Goal: Task Accomplishment & Management: Manage account settings

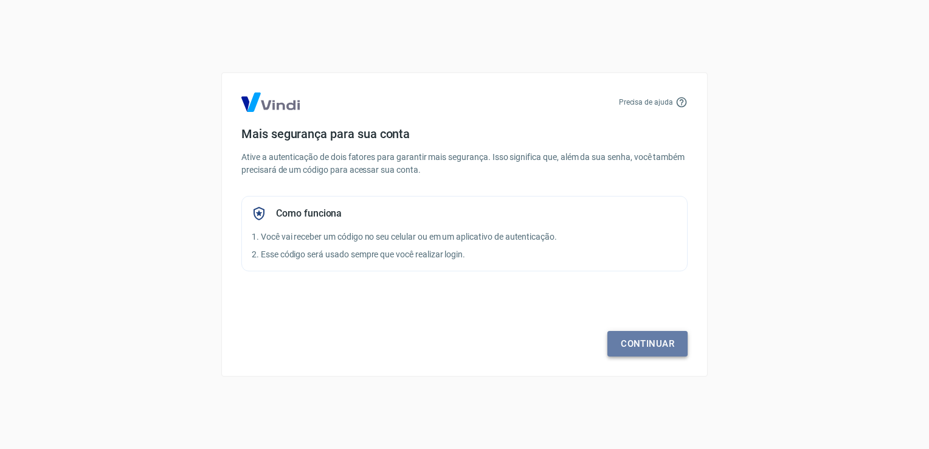
click at [641, 334] on link "Continuar" at bounding box center [648, 344] width 80 height 26
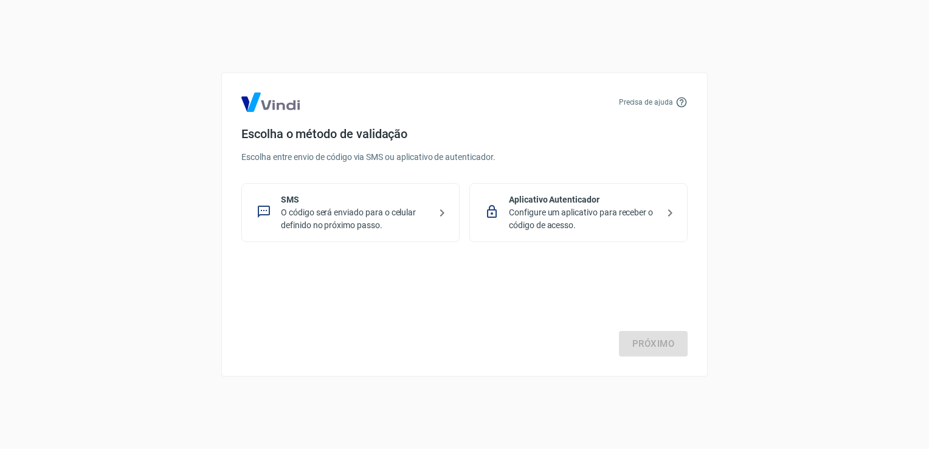
click at [341, 217] on p "O código será enviado para o celular definido no próximo passo." at bounding box center [355, 219] width 149 height 26
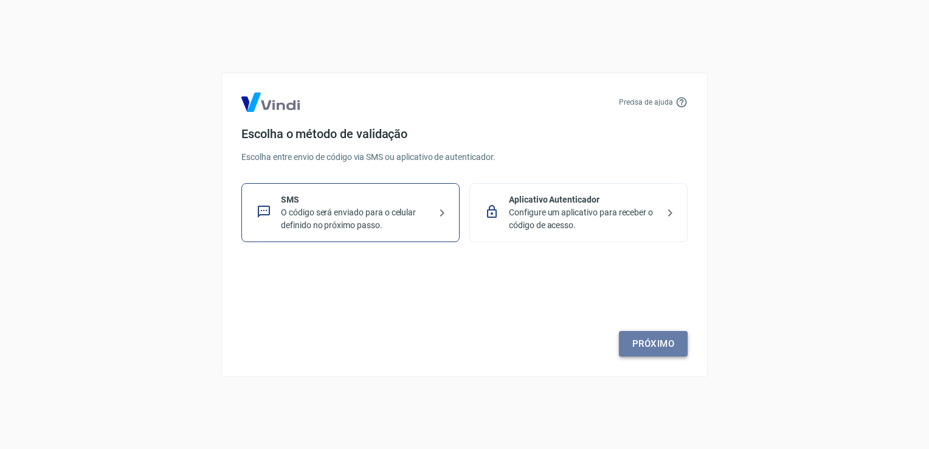
click at [658, 342] on link "Próximo" at bounding box center [653, 344] width 69 height 26
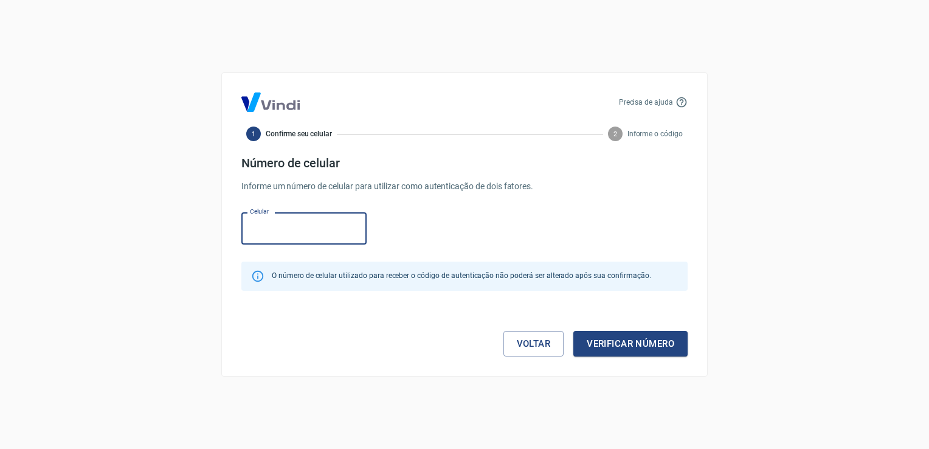
click at [319, 235] on input "Celular" at bounding box center [303, 228] width 125 height 32
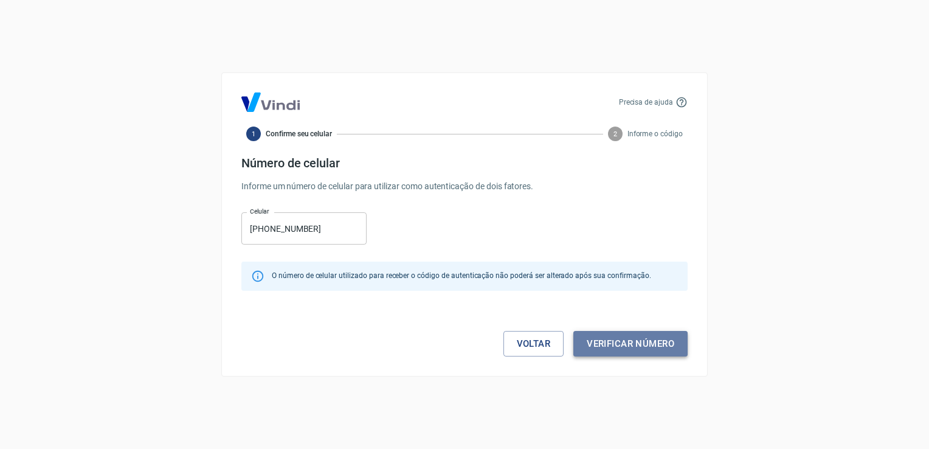
click at [639, 342] on button "Verificar número" at bounding box center [631, 344] width 114 height 26
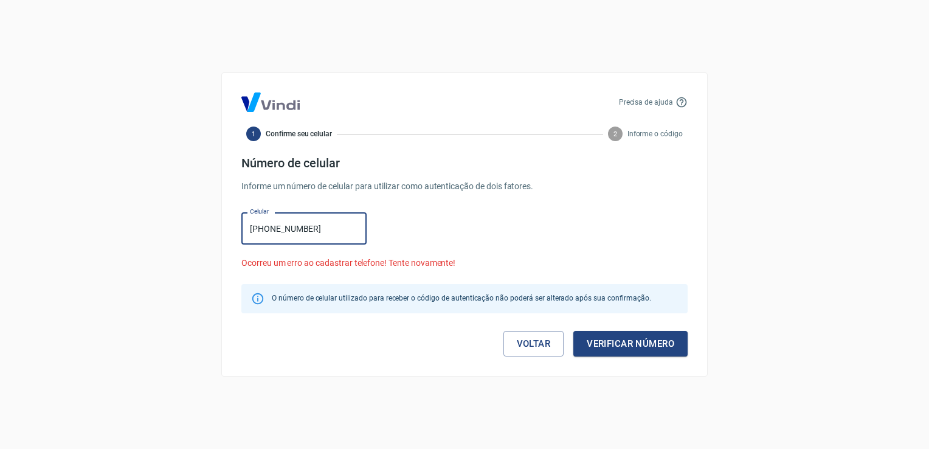
drag, startPoint x: 316, startPoint y: 228, endPoint x: 240, endPoint y: 230, distance: 75.5
click at [240, 230] on div "Precisa de ajuda 1 Confirme seu celular 2 Informe o código Número de celular In…" at bounding box center [464, 224] width 487 height 304
type input "[PHONE_NUMBER]"
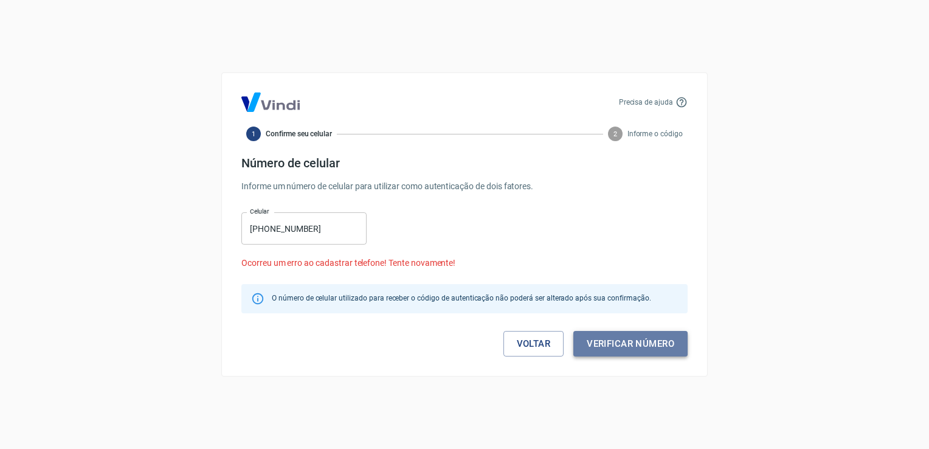
click at [639, 339] on button "Verificar número" at bounding box center [631, 344] width 114 height 26
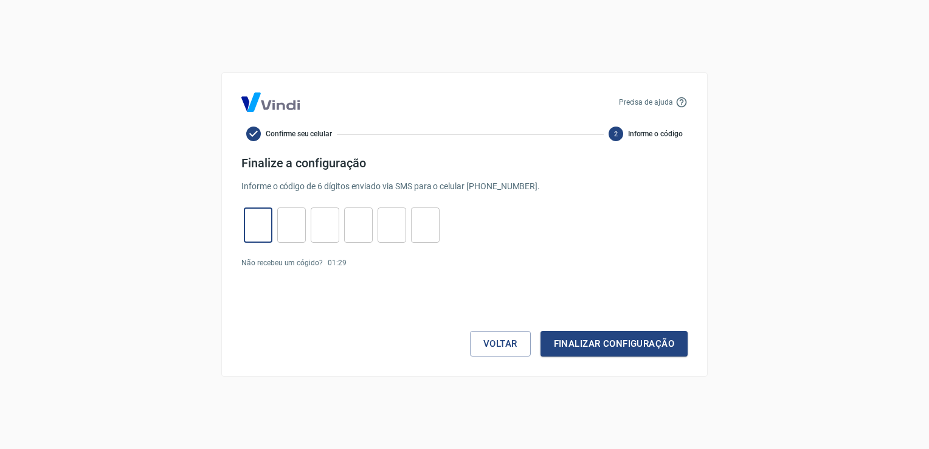
click at [255, 232] on input "tel" at bounding box center [258, 225] width 29 height 26
type input "5"
type input "7"
type input "3"
type input "4"
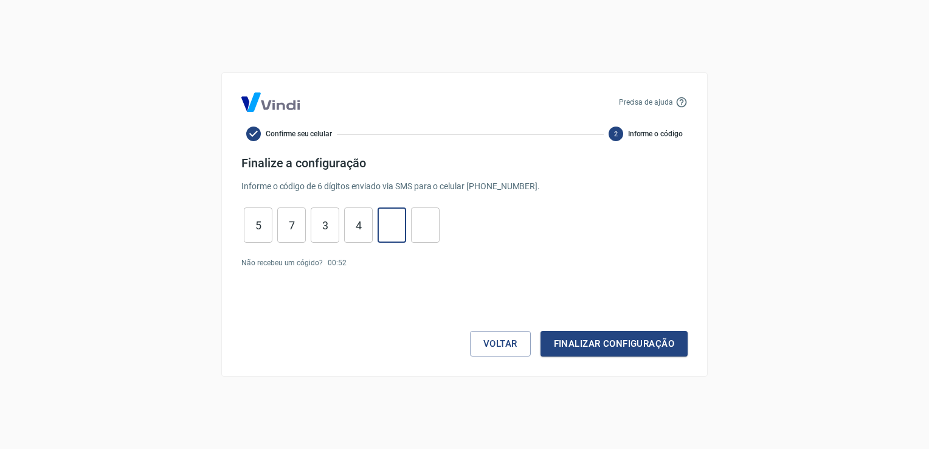
type input "1"
type input "8"
click at [592, 339] on button "Finalizar configuração" at bounding box center [614, 344] width 147 height 26
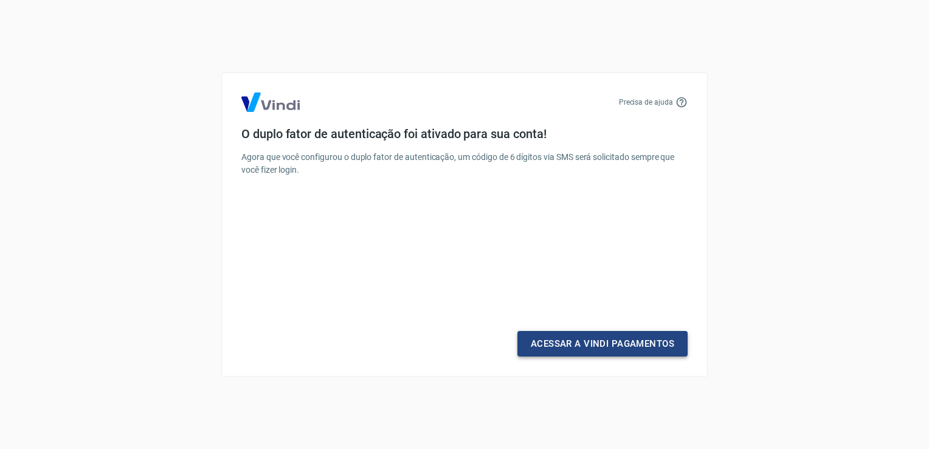
click at [608, 343] on link "Acessar a Vindi Pagamentos" at bounding box center [603, 344] width 170 height 26
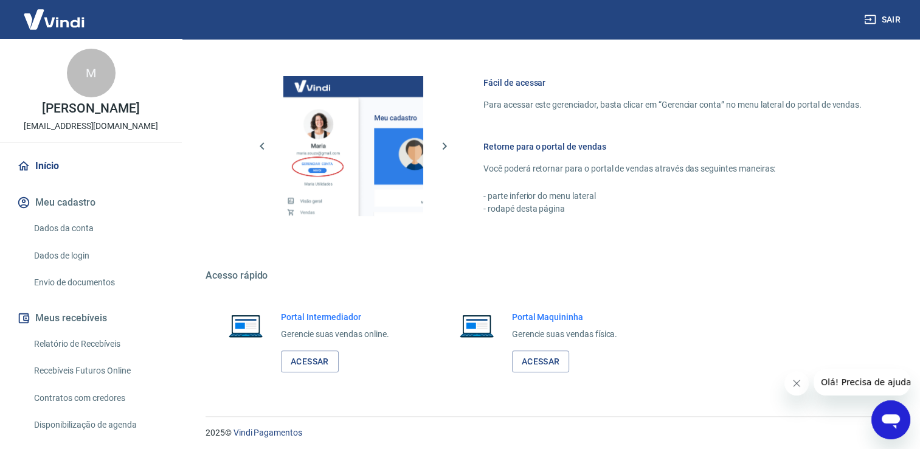
scroll to position [732, 0]
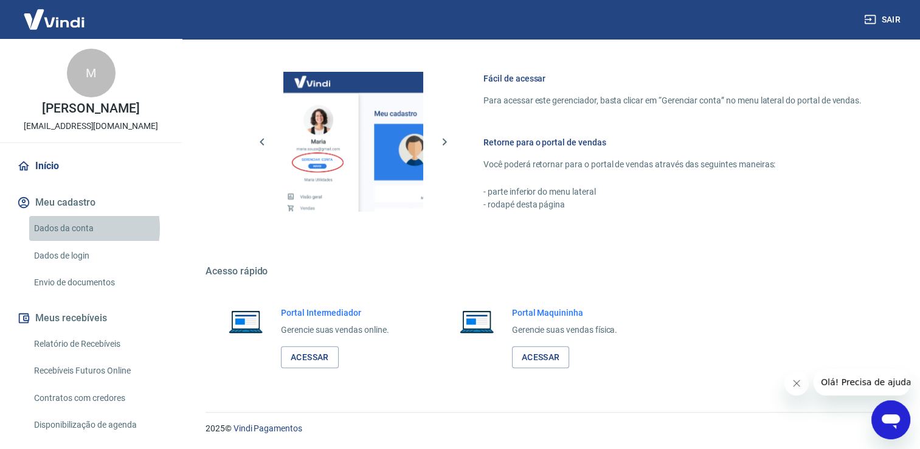
click at [75, 228] on link "Dados da conta" at bounding box center [98, 228] width 138 height 25
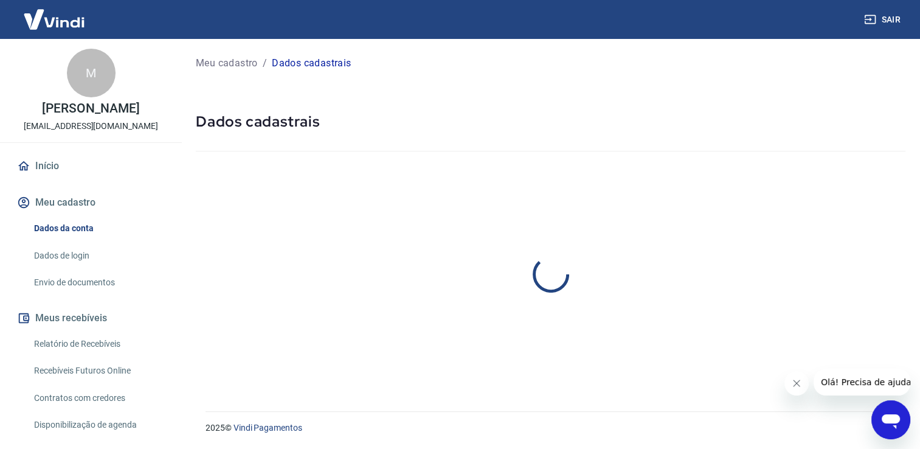
select select "MT"
select select "business"
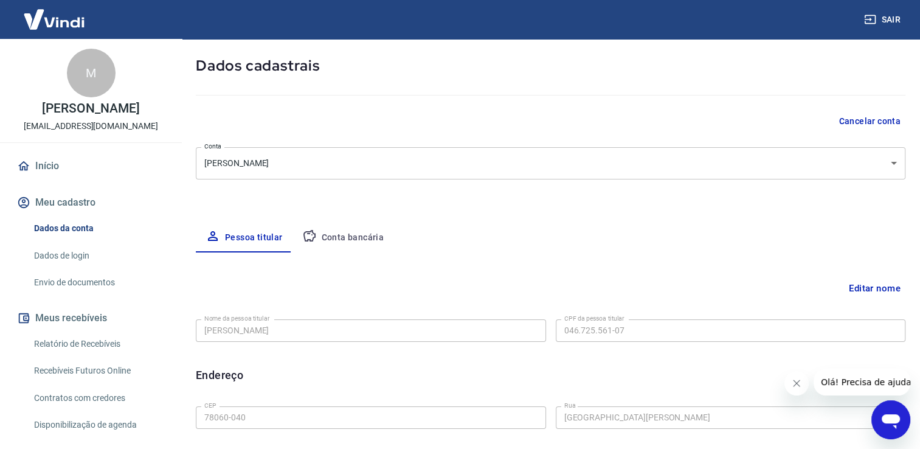
scroll to position [122, 0]
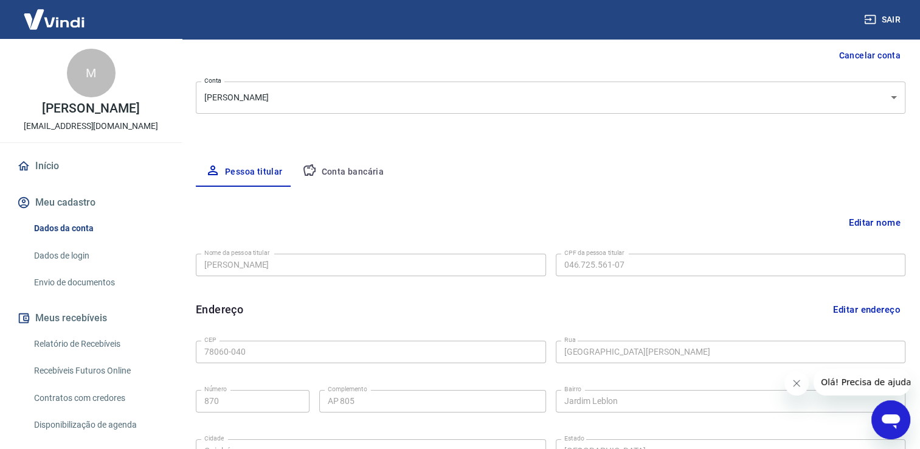
click at [338, 175] on button "Conta bancária" at bounding box center [344, 172] width 102 height 29
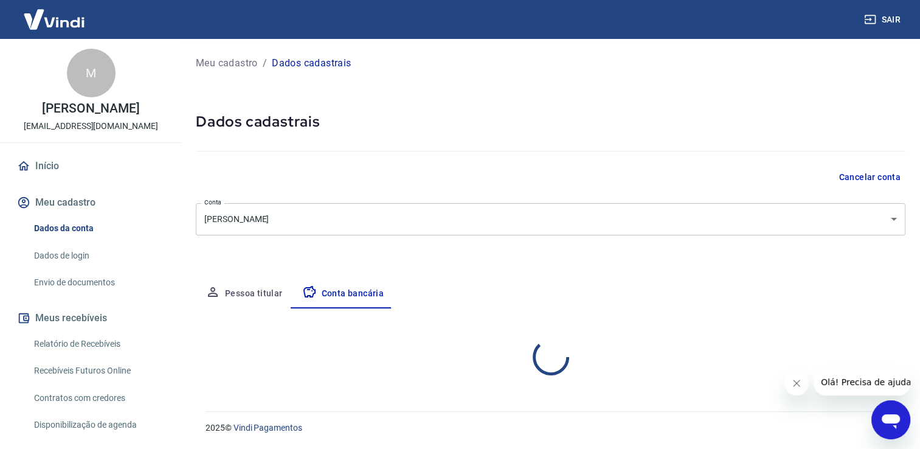
scroll to position [0, 0]
select select "1"
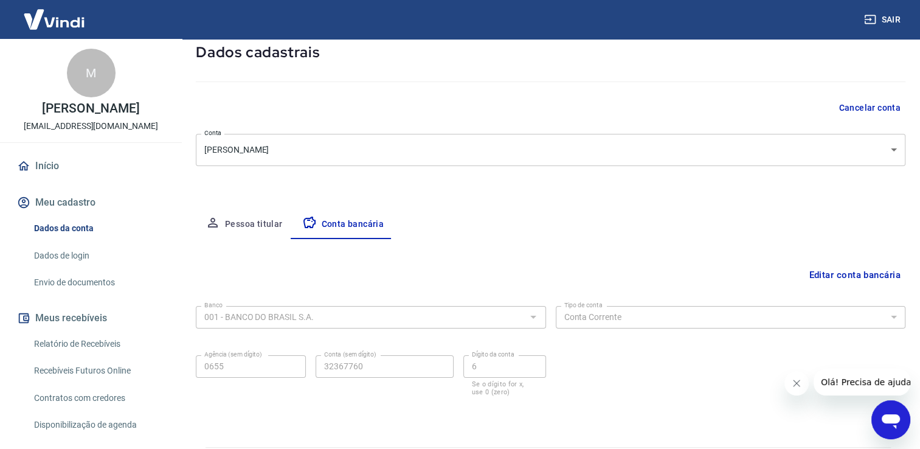
scroll to position [105, 0]
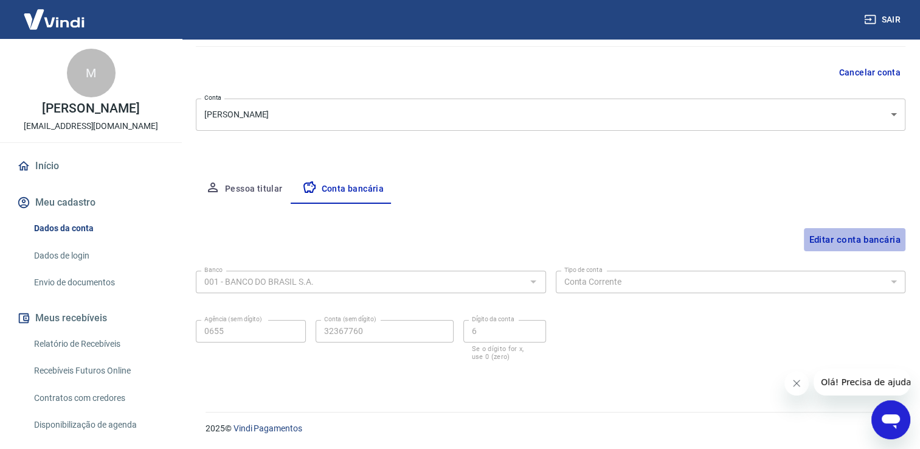
click at [869, 242] on button "Editar conta bancária" at bounding box center [855, 239] width 102 height 23
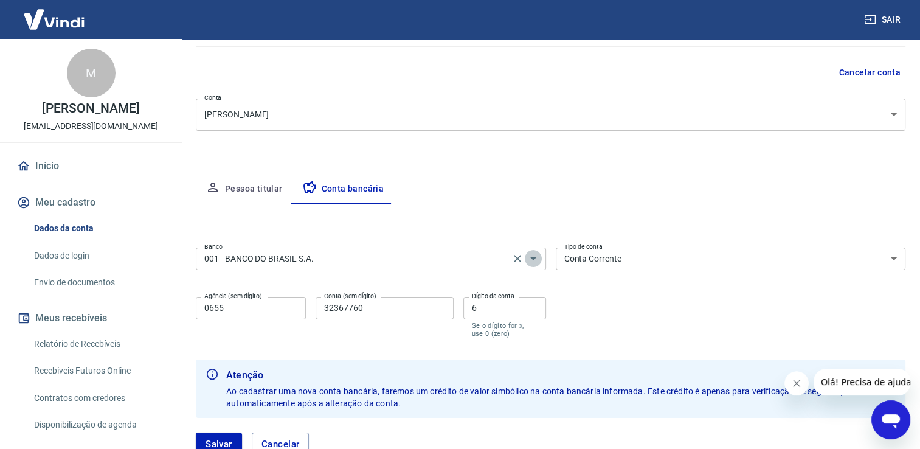
click at [526, 260] on icon "Abrir" at bounding box center [533, 258] width 15 height 15
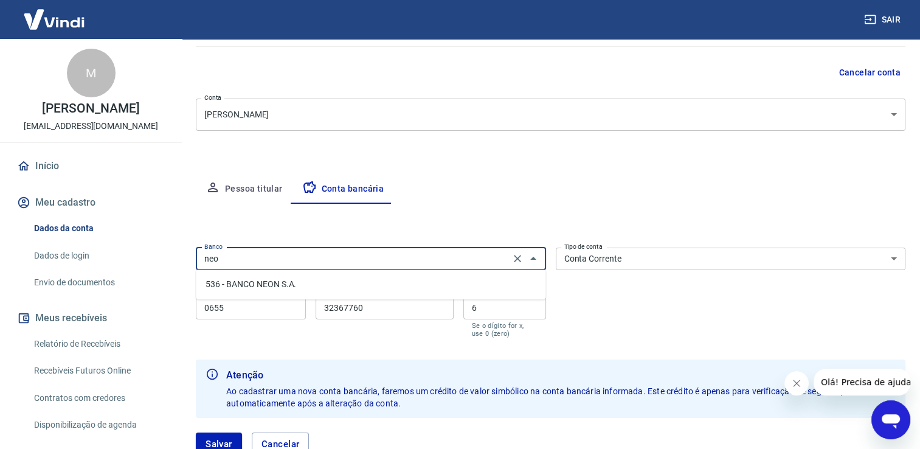
type input "neon"
click at [517, 257] on icon "Clear" at bounding box center [518, 258] width 12 height 12
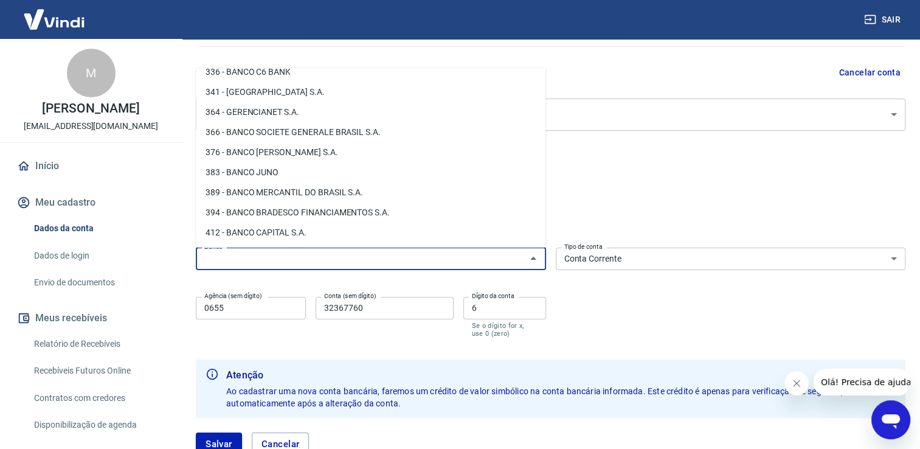
scroll to position [1277, 0]
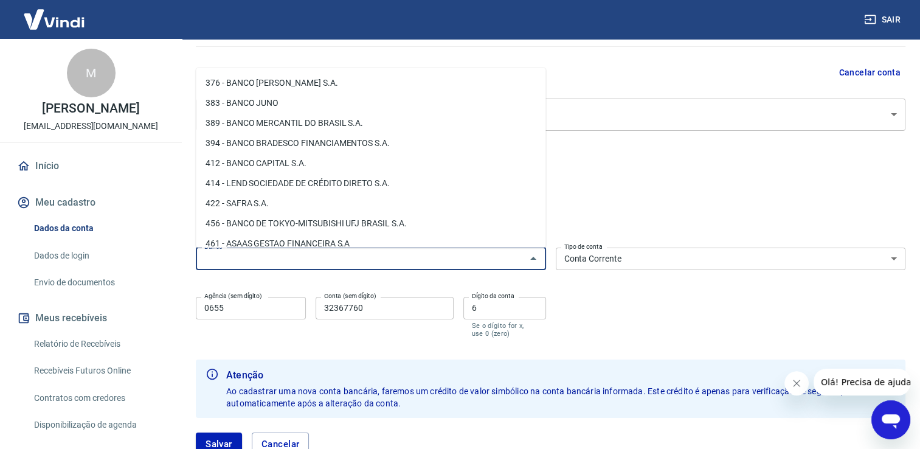
type input "n"
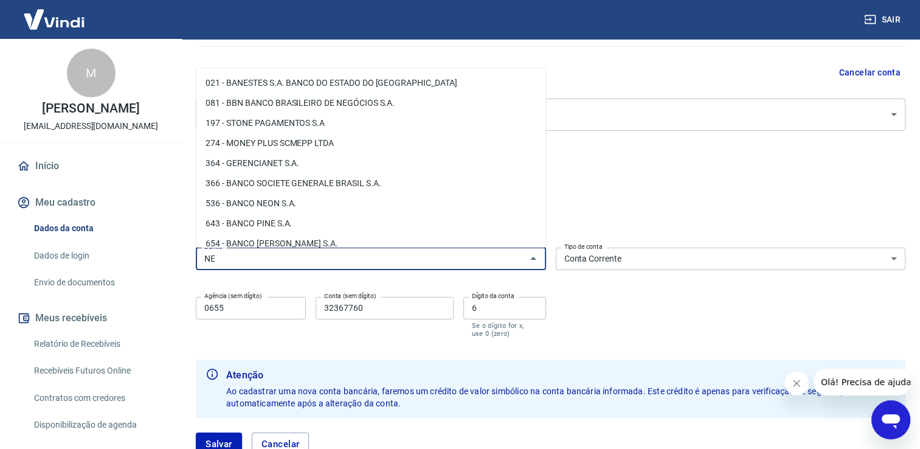
type input "N"
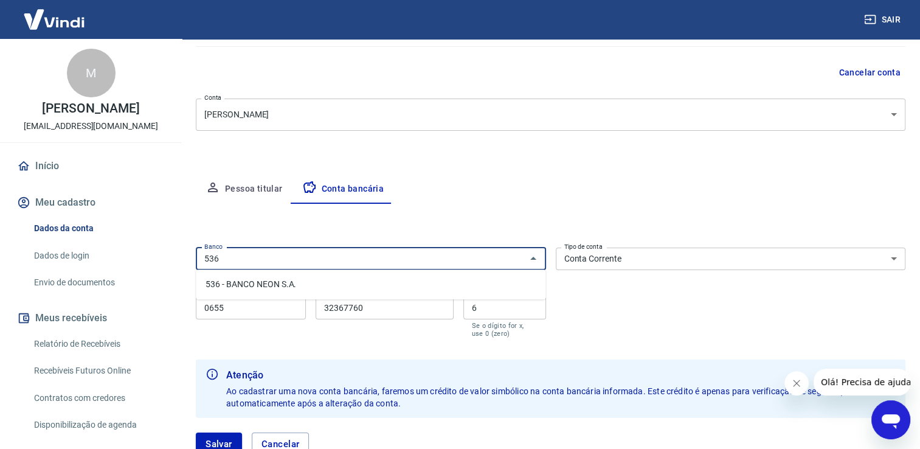
click at [288, 285] on li "536 - BANCO NEON S.A." at bounding box center [371, 284] width 350 height 20
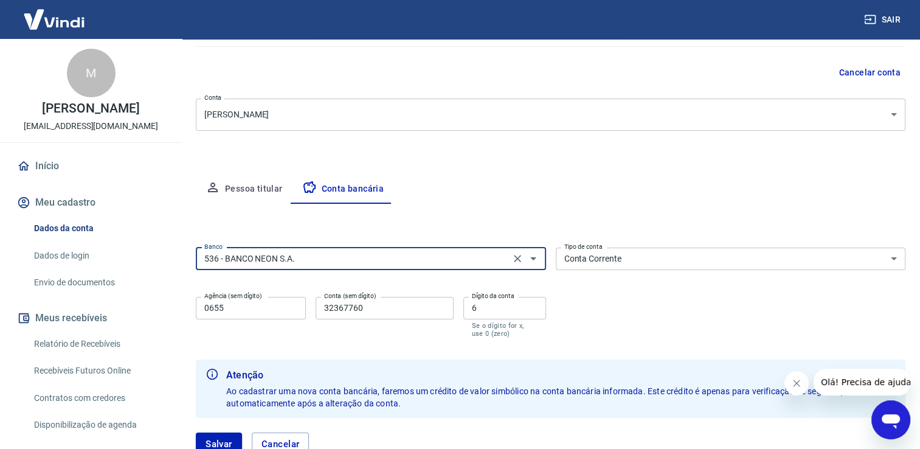
type input "536 - BANCO NEON S.A."
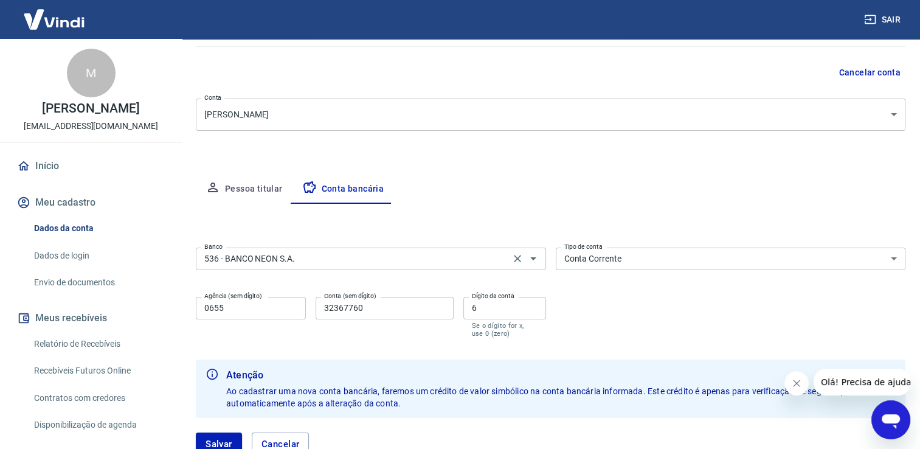
click at [401, 220] on div "Editar conta bancária Banco 536 - BANCO NEON S.A. Banco Tipo de conta Conta Cor…" at bounding box center [551, 337] width 710 height 266
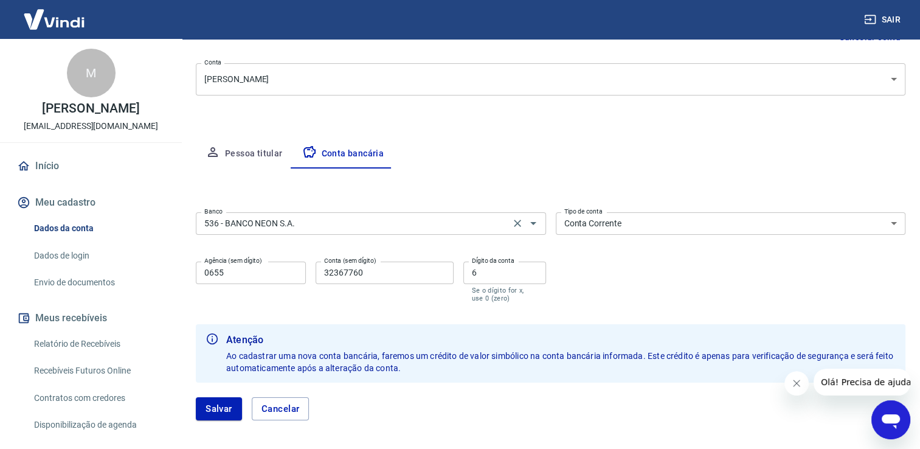
scroll to position [165, 0]
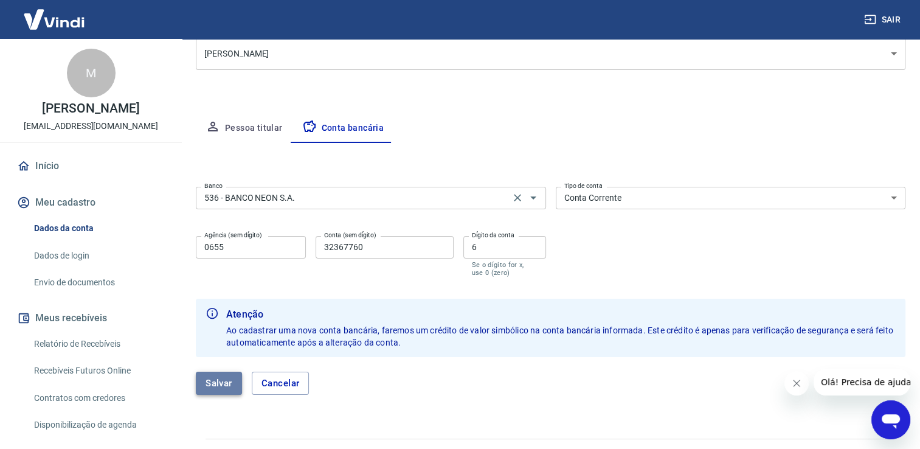
click at [217, 386] on button "Salvar" at bounding box center [219, 383] width 46 height 23
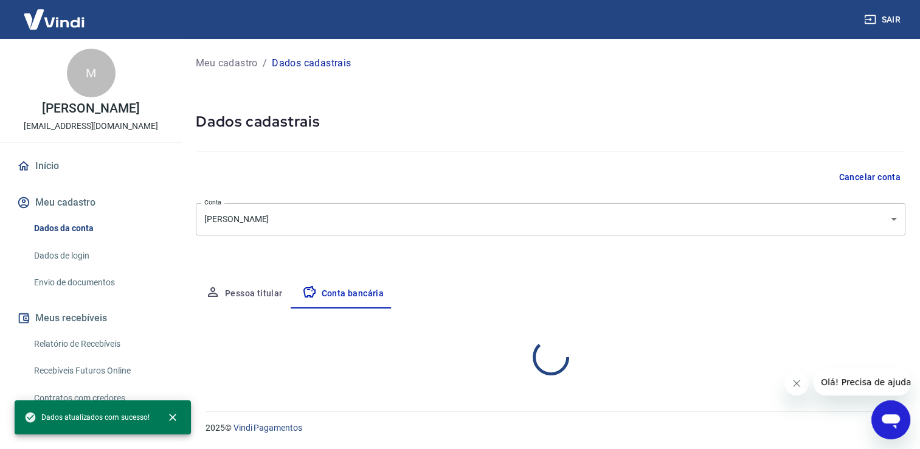
scroll to position [0, 0]
select select "1"
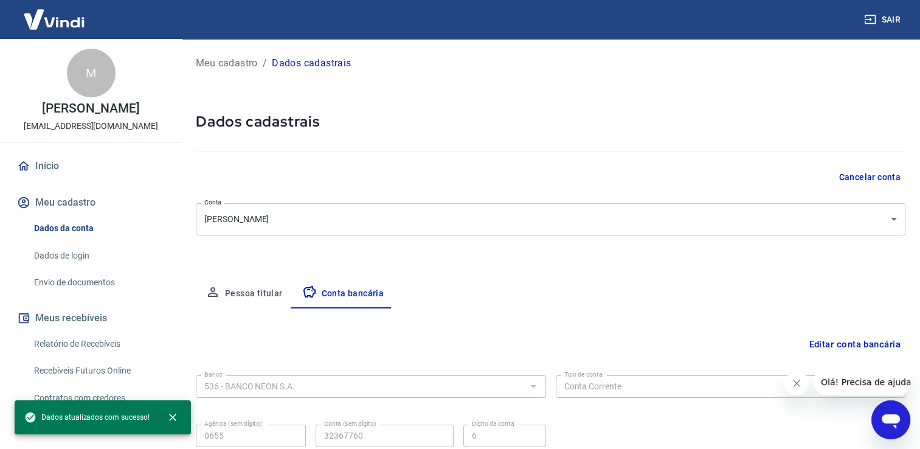
click at [327, 342] on div "Editar conta bancária" at bounding box center [551, 344] width 710 height 23
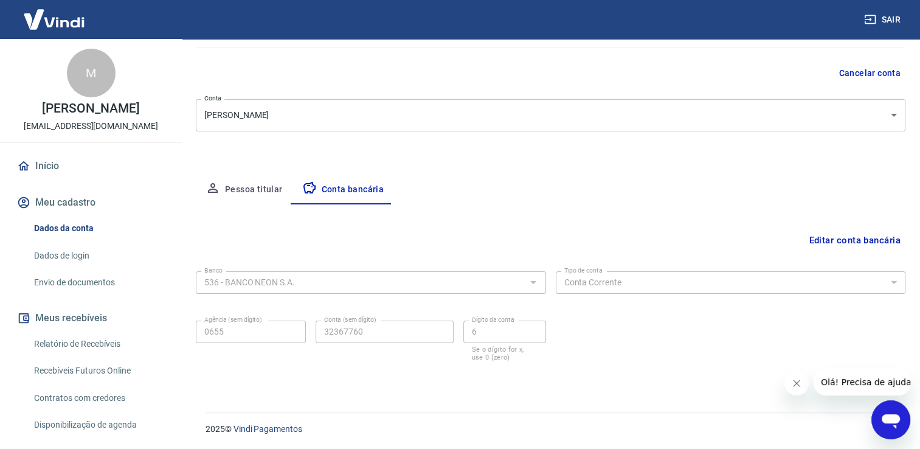
scroll to position [105, 0]
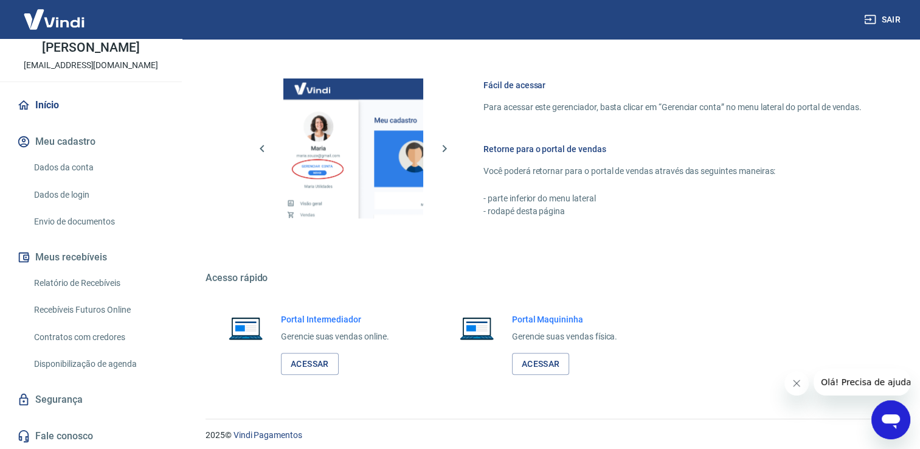
scroll to position [637, 0]
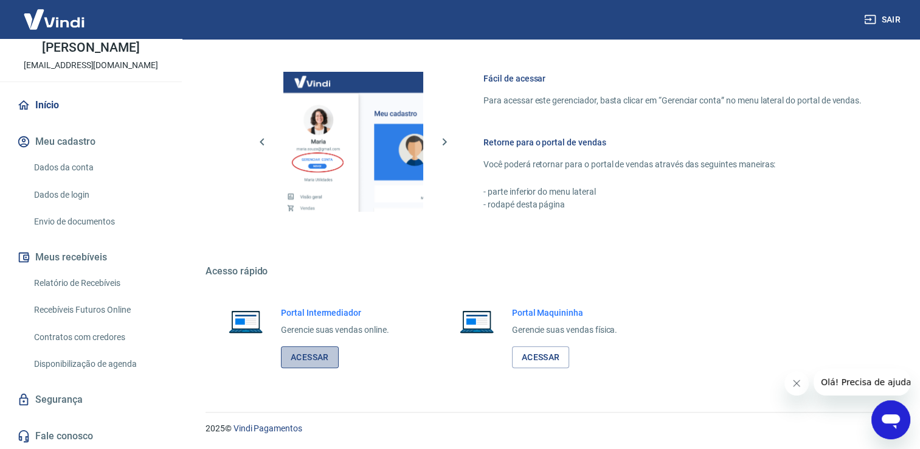
click at [318, 355] on link "Acessar" at bounding box center [310, 357] width 58 height 23
click at [312, 358] on link "Acessar" at bounding box center [310, 357] width 58 height 23
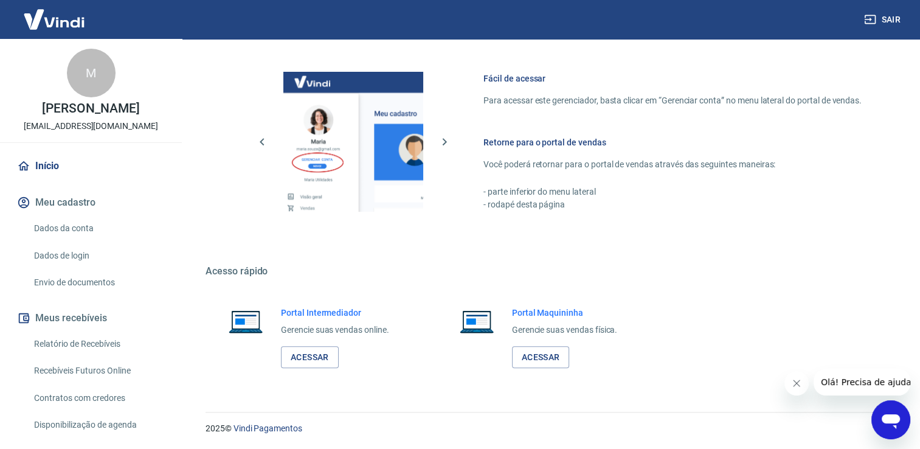
scroll to position [61, 0]
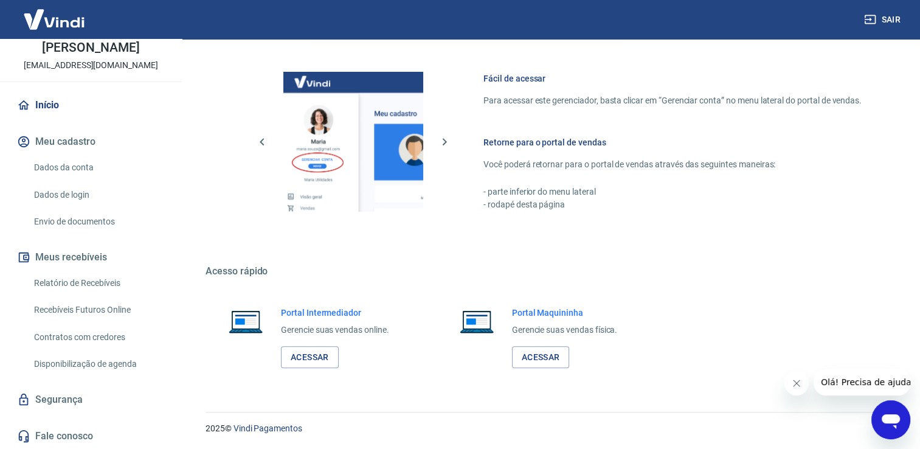
click at [83, 164] on link "Dados da conta" at bounding box center [98, 167] width 138 height 25
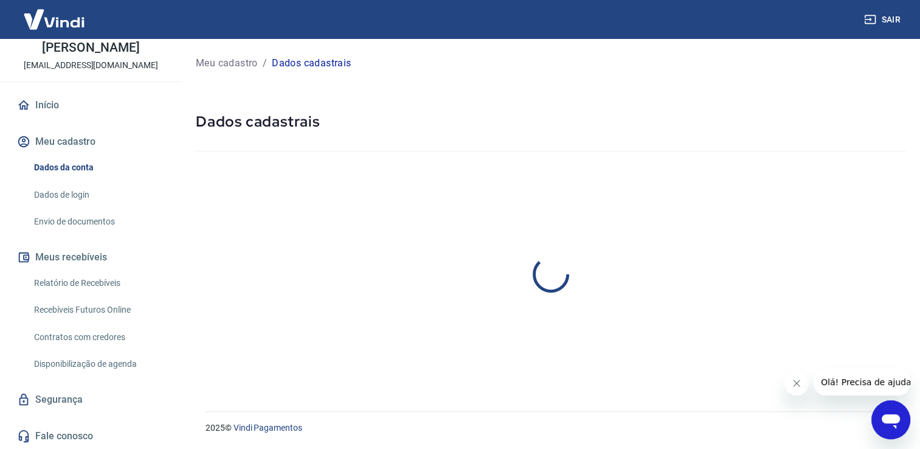
select select "MT"
select select "business"
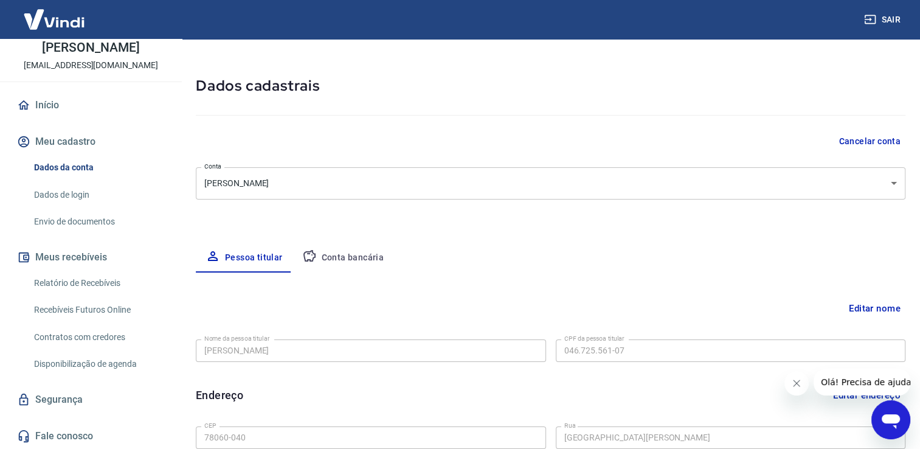
scroll to position [25, 0]
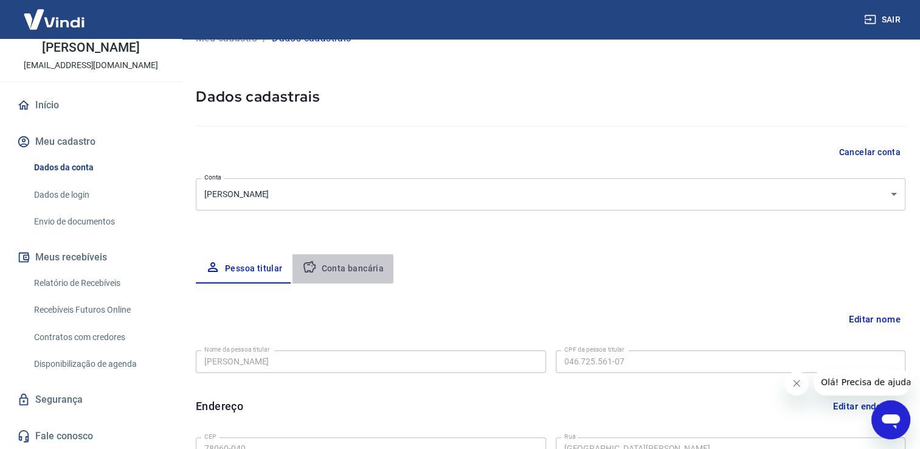
click at [336, 269] on button "Conta bancária" at bounding box center [344, 268] width 102 height 29
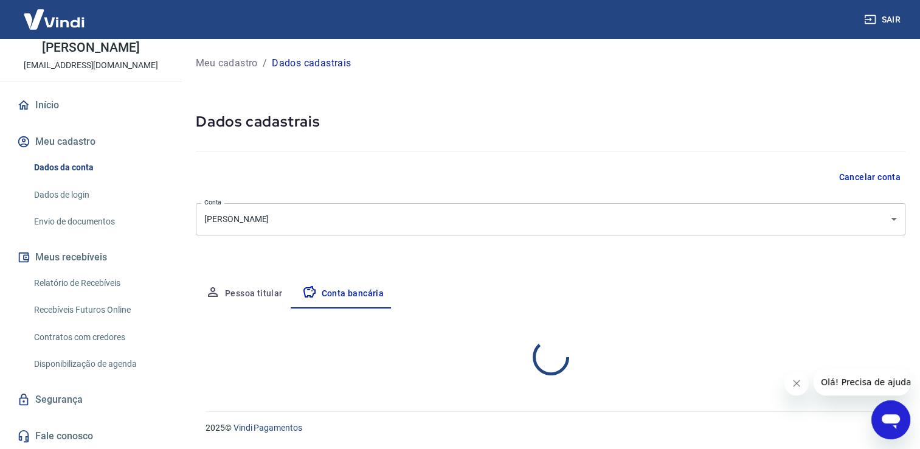
select select "1"
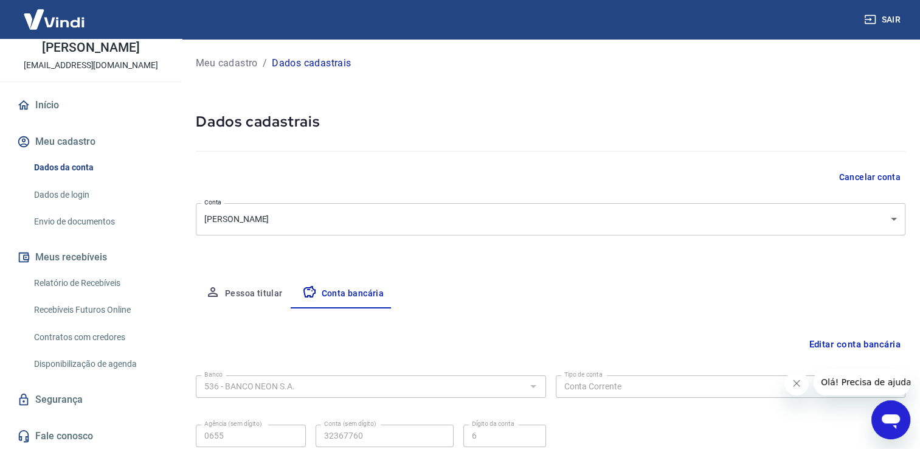
scroll to position [105, 0]
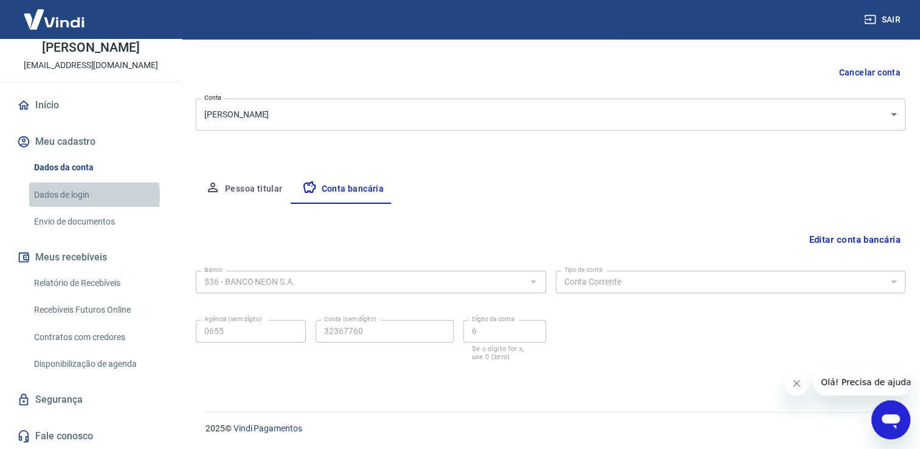
click at [82, 195] on link "Dados de login" at bounding box center [98, 194] width 138 height 25
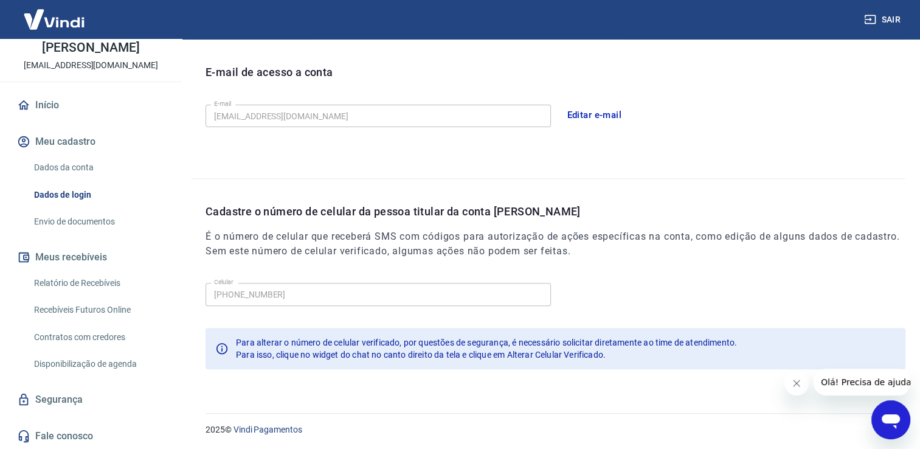
scroll to position [329, 0]
click at [75, 222] on link "Envio de documentos" at bounding box center [98, 221] width 138 height 25
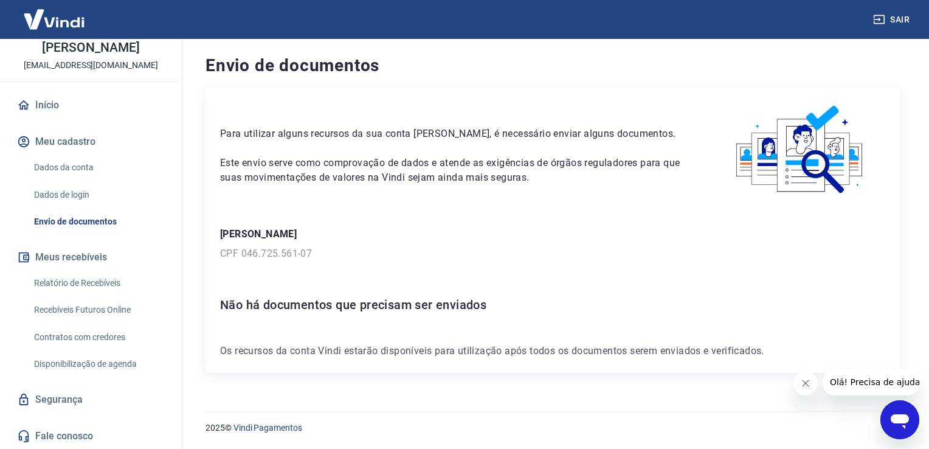
click at [69, 282] on link "Relatório de Recebíveis" at bounding box center [98, 283] width 138 height 25
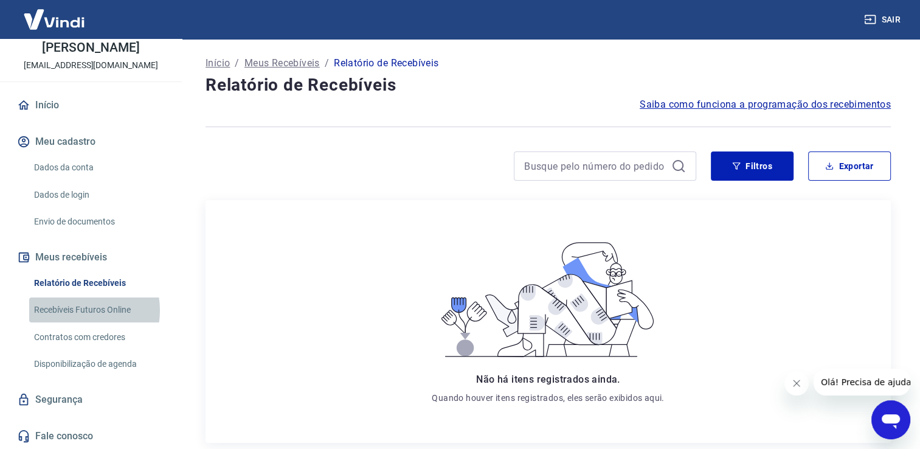
click at [77, 310] on link "Recebíveis Futuros Online" at bounding box center [98, 309] width 138 height 25
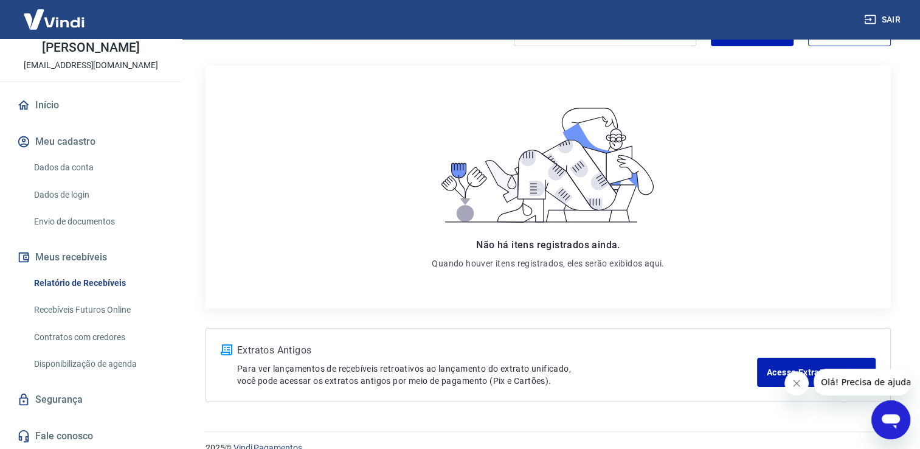
scroll to position [155, 0]
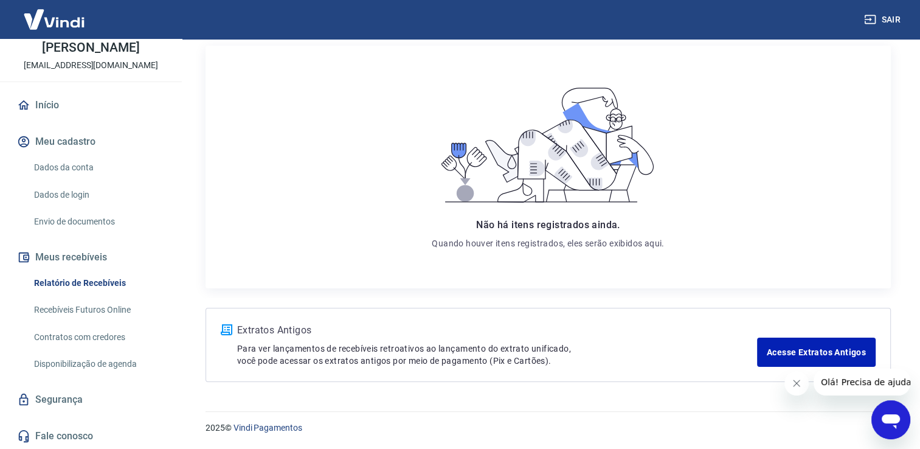
click at [49, 433] on link "Fale conosco" at bounding box center [91, 436] width 153 height 27
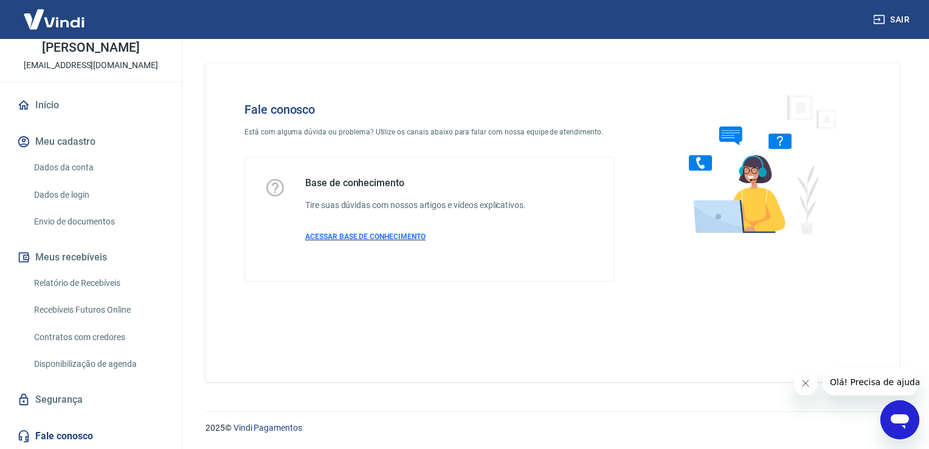
click at [377, 233] on span "ACESSAR BASE DE CONHECIMENTO" at bounding box center [365, 236] width 120 height 9
